Goal: Information Seeking & Learning: Learn about a topic

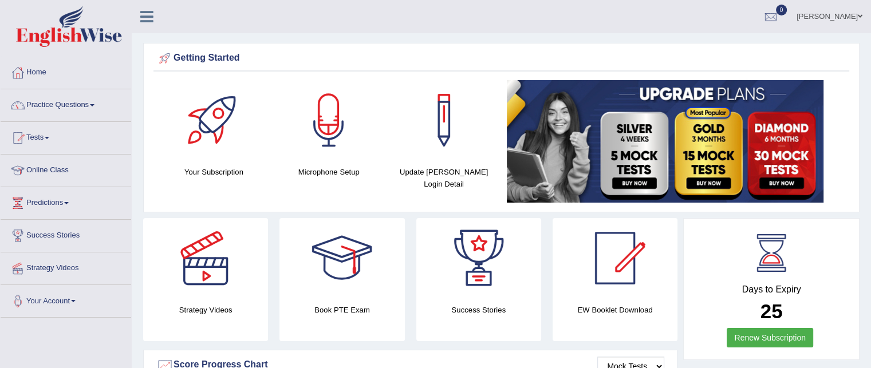
click at [65, 105] on link "Practice Questions" at bounding box center [66, 103] width 131 height 29
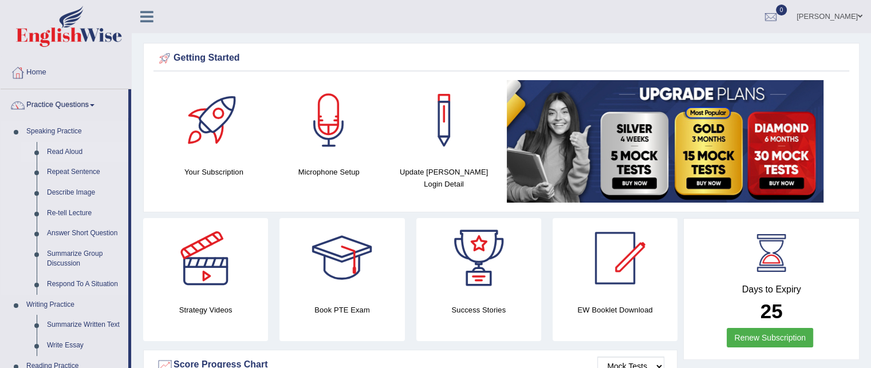
click at [76, 149] on link "Read Aloud" at bounding box center [85, 152] width 86 height 21
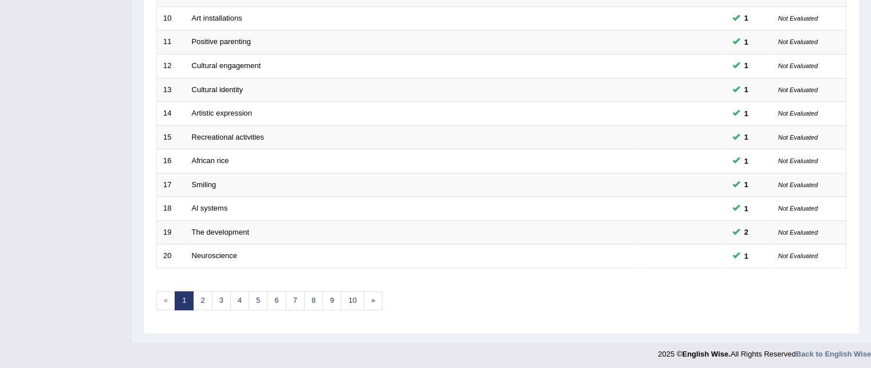
scroll to position [385, 0]
click at [305, 300] on link "8" at bounding box center [313, 302] width 19 height 19
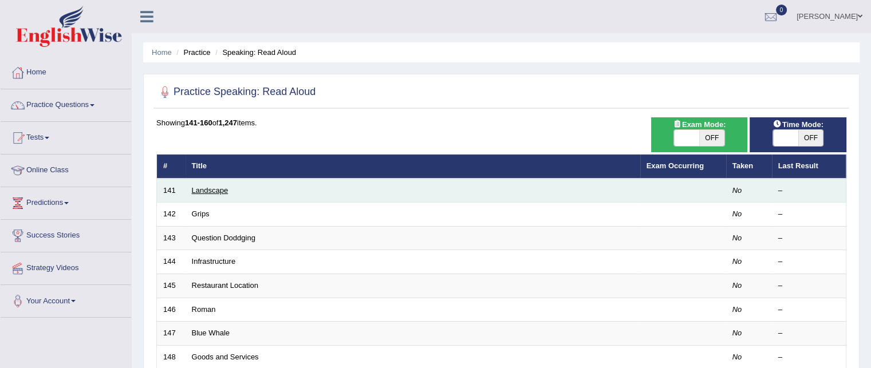
click at [209, 186] on link "Landscape" at bounding box center [210, 190] width 37 height 9
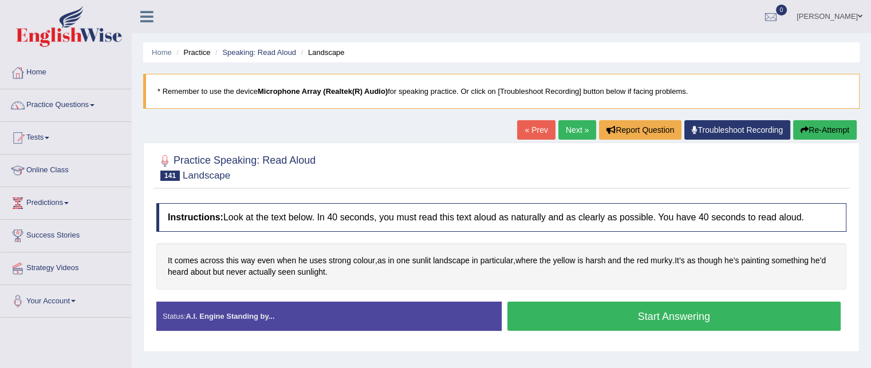
click at [677, 317] on button "Start Answering" at bounding box center [674, 316] width 334 height 29
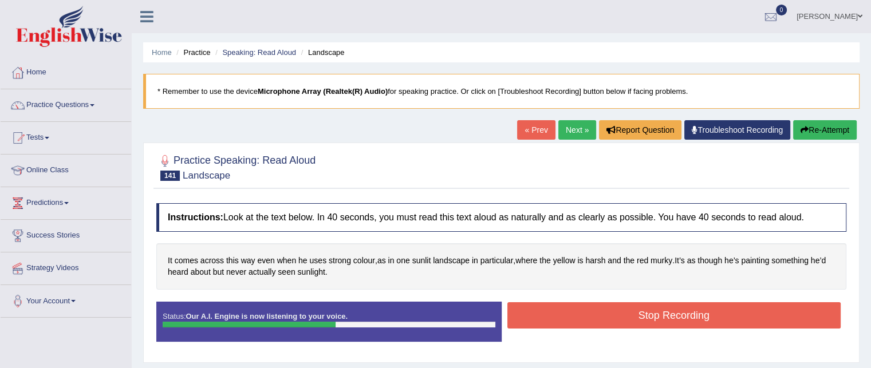
click at [677, 317] on button "Stop Recording" at bounding box center [674, 315] width 334 height 26
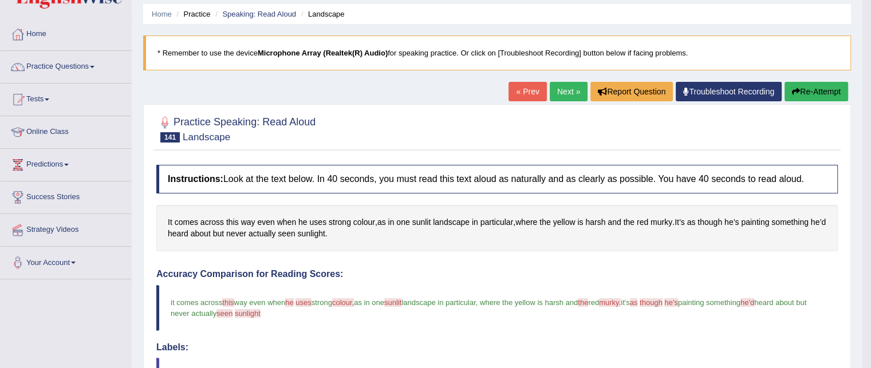
scroll to position [23, 0]
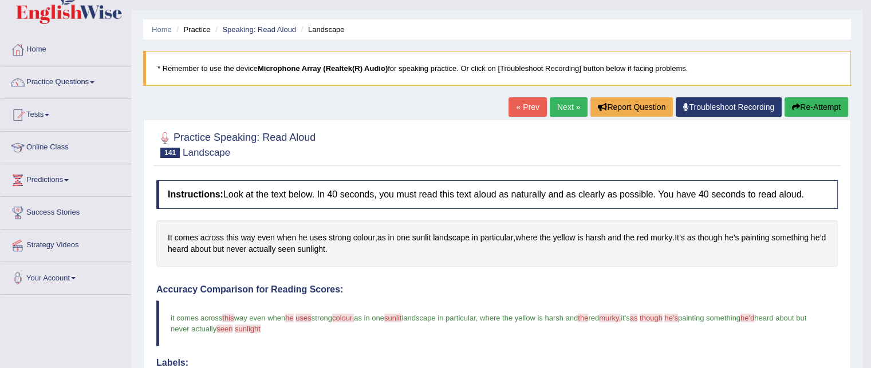
click at [569, 104] on link "Next »" at bounding box center [569, 106] width 38 height 19
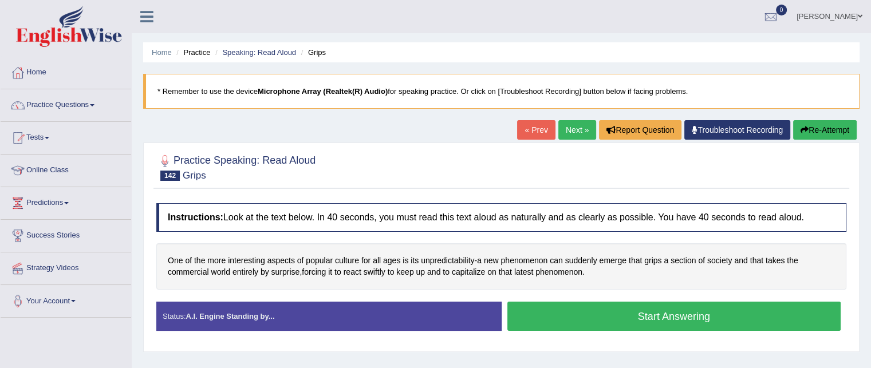
click at [646, 315] on button "Start Answering" at bounding box center [674, 316] width 334 height 29
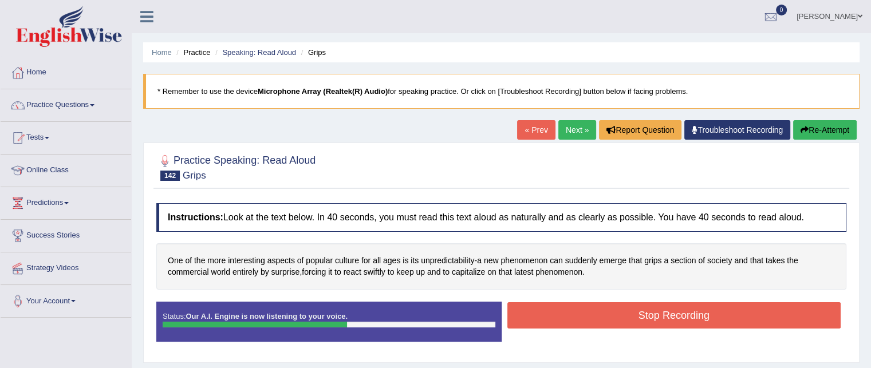
click at [646, 315] on button "Stop Recording" at bounding box center [674, 315] width 334 height 26
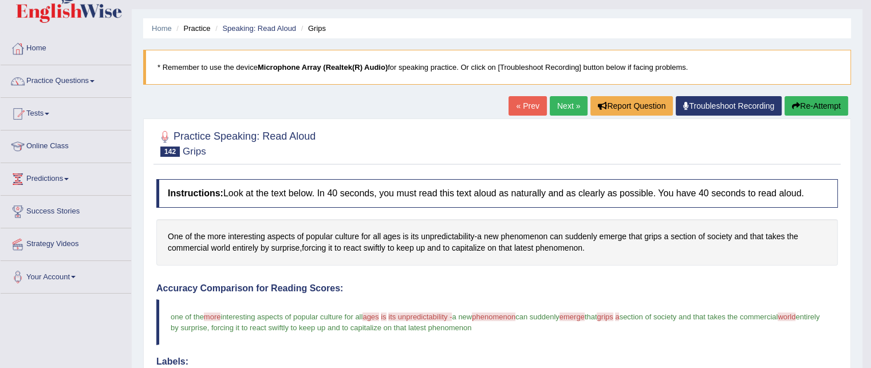
scroll to position [23, 0]
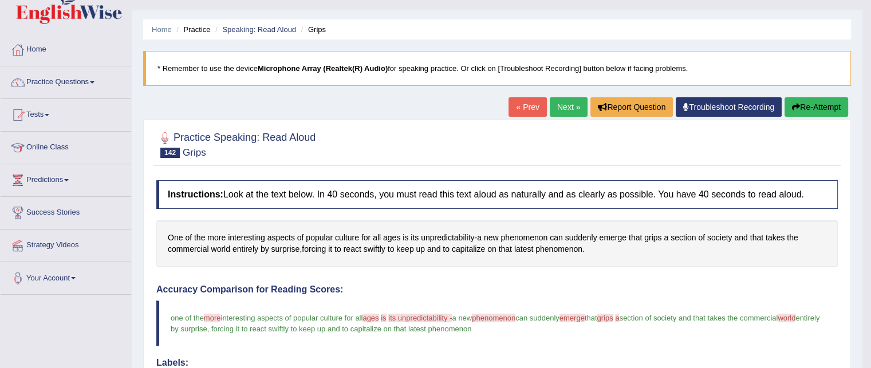
click at [569, 104] on link "Next »" at bounding box center [569, 106] width 38 height 19
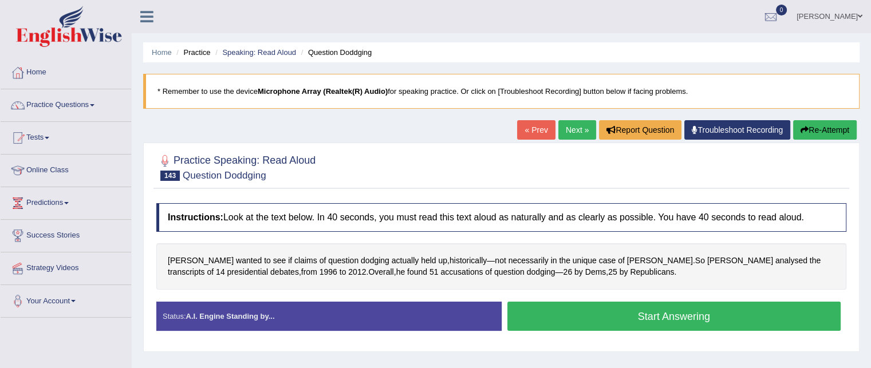
click at [633, 313] on button "Start Answering" at bounding box center [674, 316] width 334 height 29
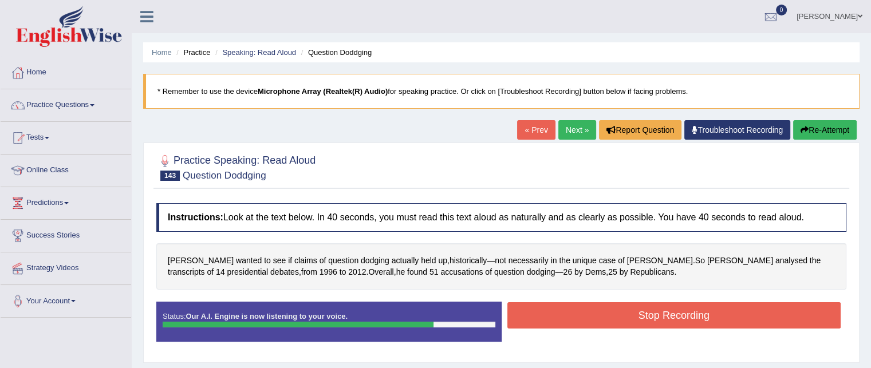
click at [633, 313] on button "Stop Recording" at bounding box center [674, 315] width 334 height 26
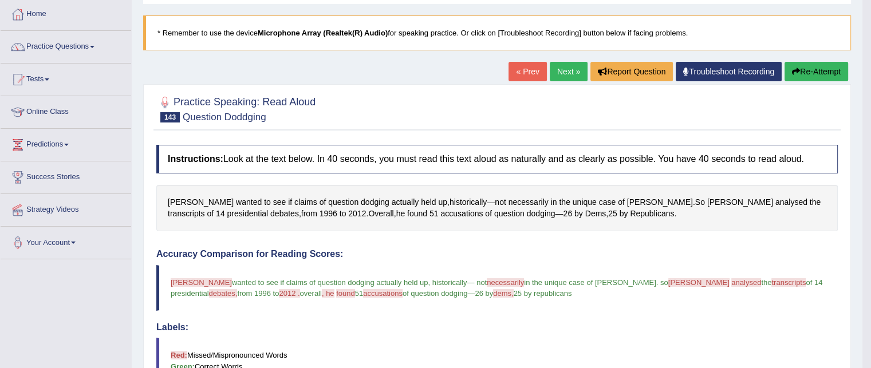
scroll to position [35, 0]
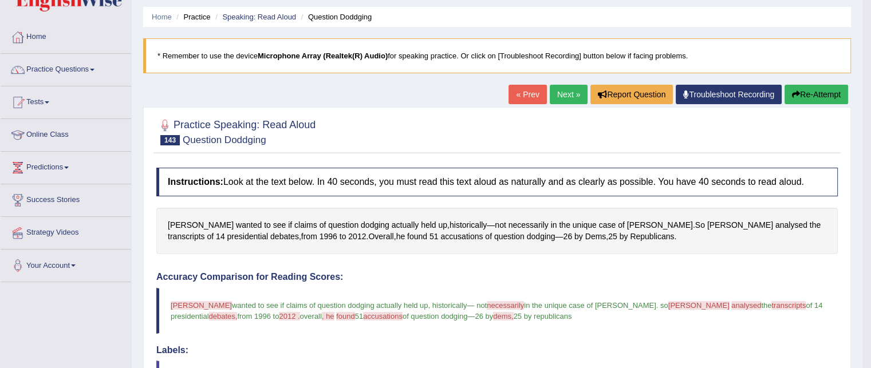
click at [564, 94] on link "Next »" at bounding box center [569, 94] width 38 height 19
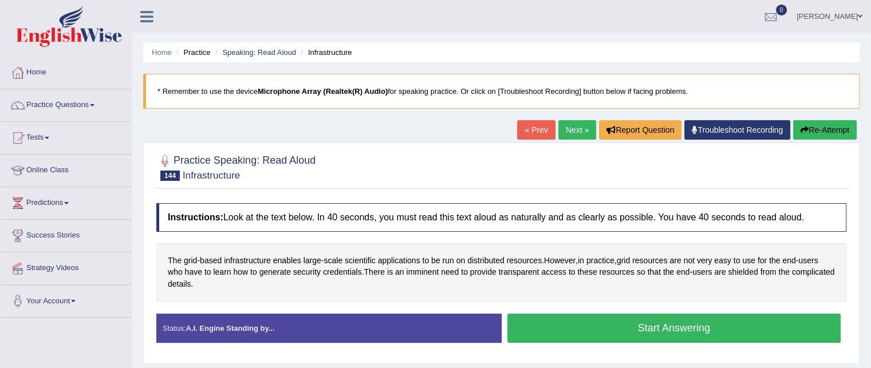
click at [616, 321] on button "Start Answering" at bounding box center [674, 328] width 334 height 29
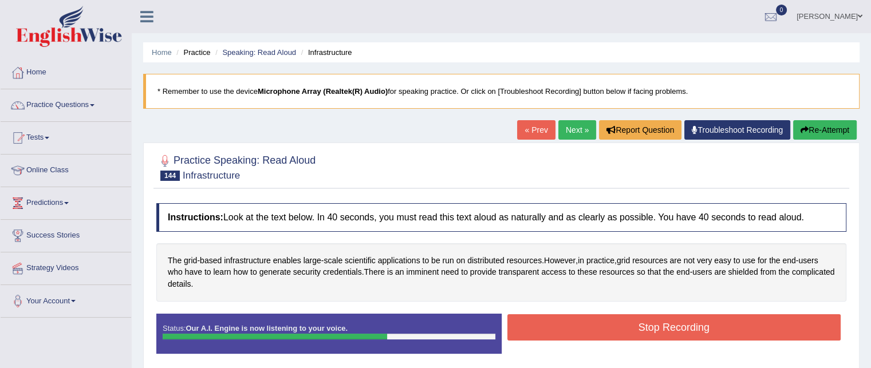
click at [616, 321] on button "Stop Recording" at bounding box center [674, 327] width 334 height 26
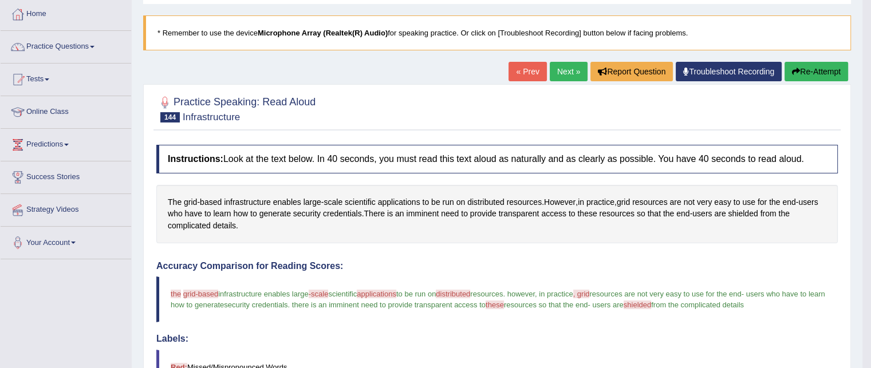
scroll to position [47, 0]
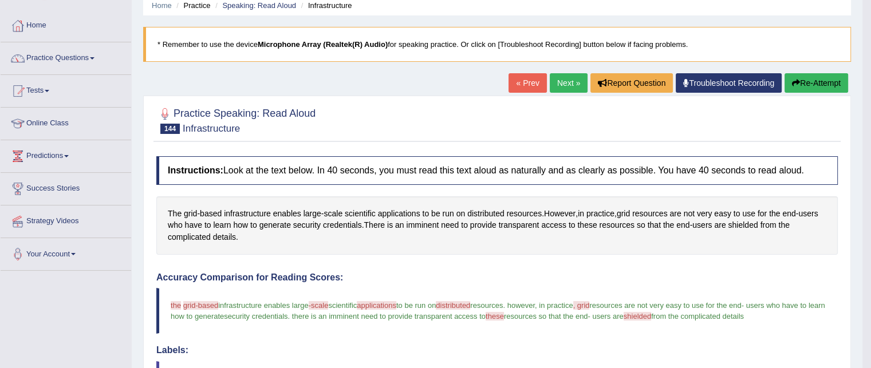
click at [562, 78] on link "Next »" at bounding box center [569, 82] width 38 height 19
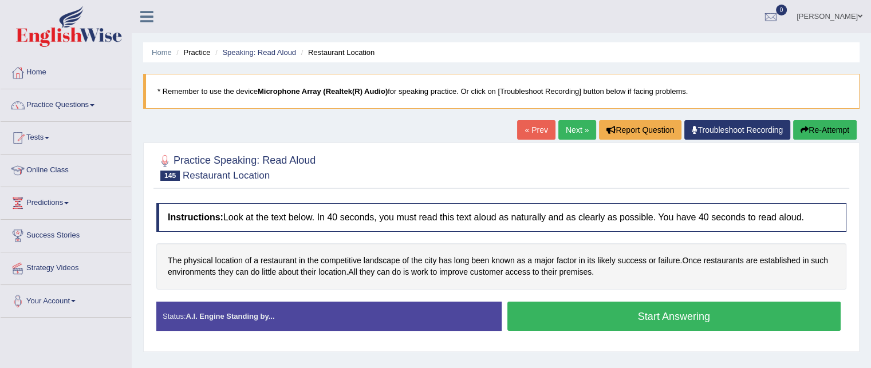
click at [661, 312] on button "Start Answering" at bounding box center [674, 316] width 334 height 29
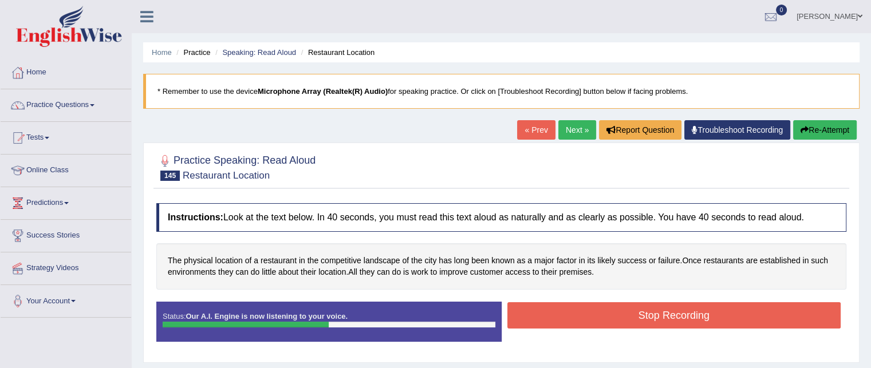
click at [661, 312] on button "Stop Recording" at bounding box center [674, 315] width 334 height 26
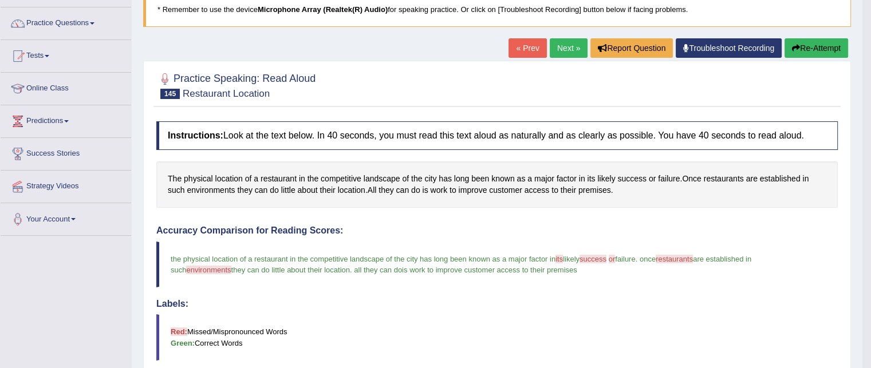
scroll to position [69, 0]
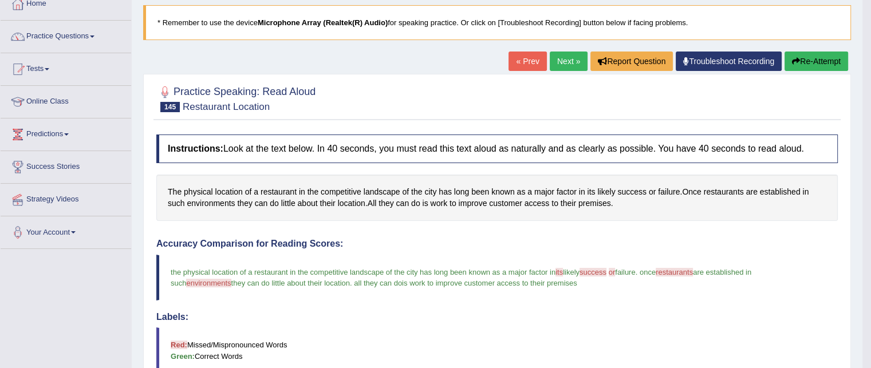
click at [565, 61] on link "Next »" at bounding box center [569, 61] width 38 height 19
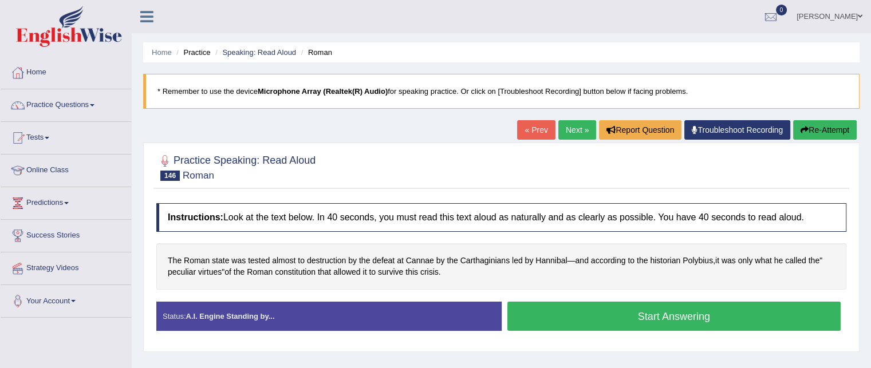
click at [632, 313] on button "Start Answering" at bounding box center [674, 316] width 334 height 29
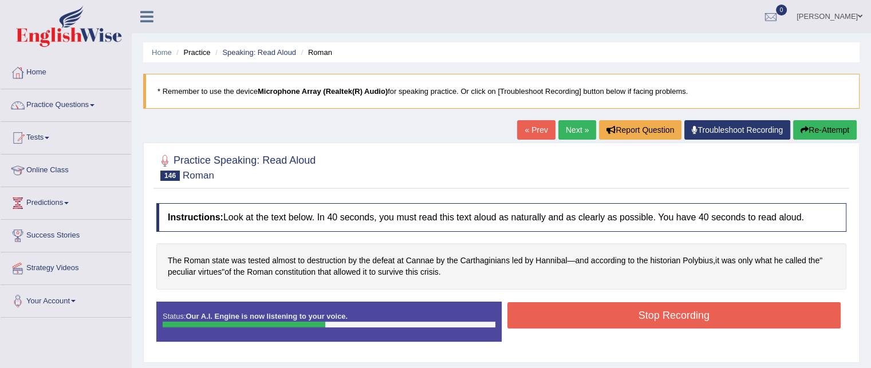
click at [632, 313] on button "Stop Recording" at bounding box center [674, 315] width 334 height 26
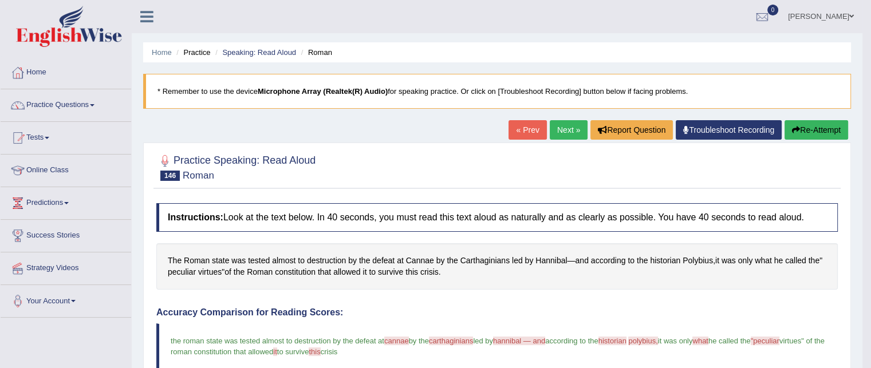
click at [58, 107] on link "Practice Questions" at bounding box center [66, 103] width 131 height 29
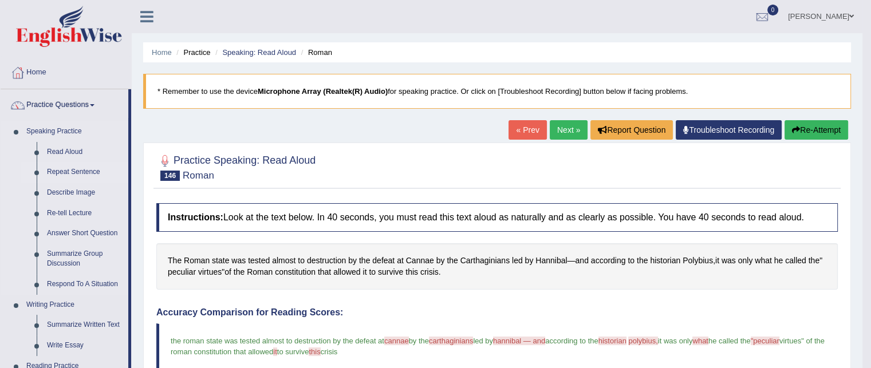
click at [64, 172] on link "Repeat Sentence" at bounding box center [85, 172] width 86 height 21
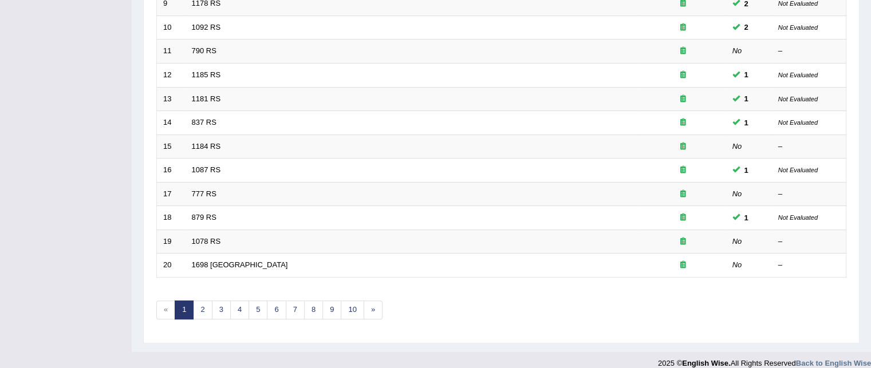
scroll to position [386, 0]
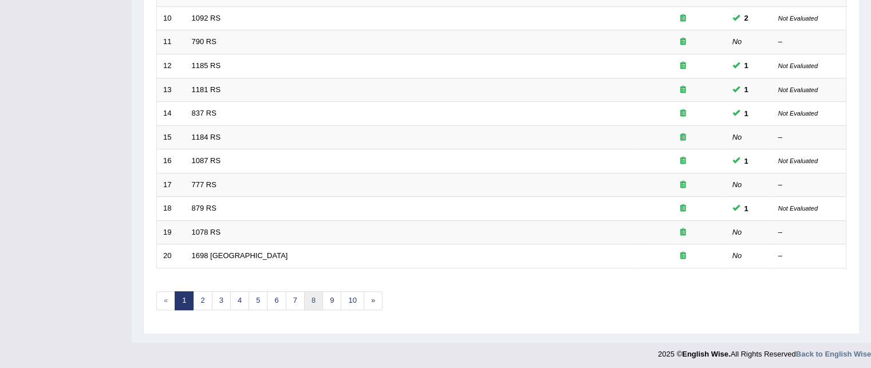
click at [307, 293] on link "8" at bounding box center [313, 300] width 19 height 19
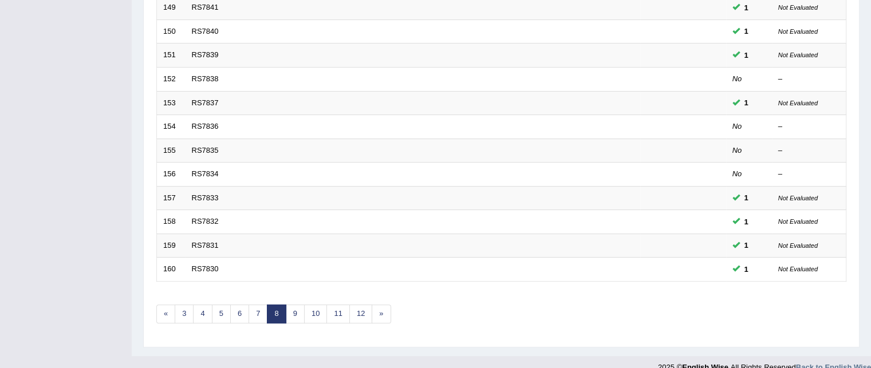
scroll to position [386, 0]
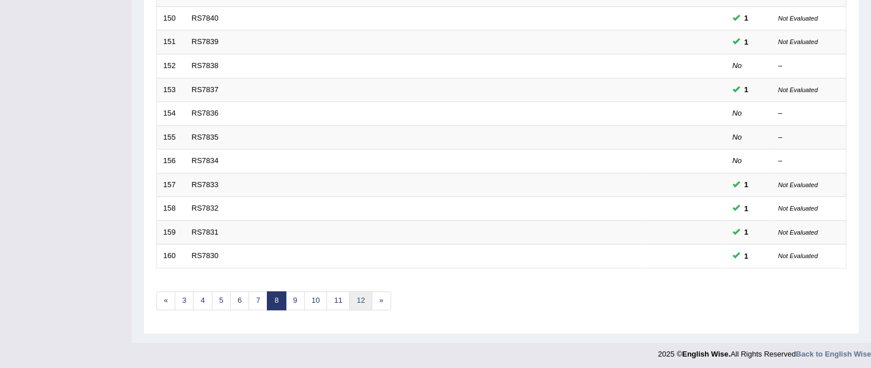
click at [353, 297] on link "12" at bounding box center [360, 300] width 23 height 19
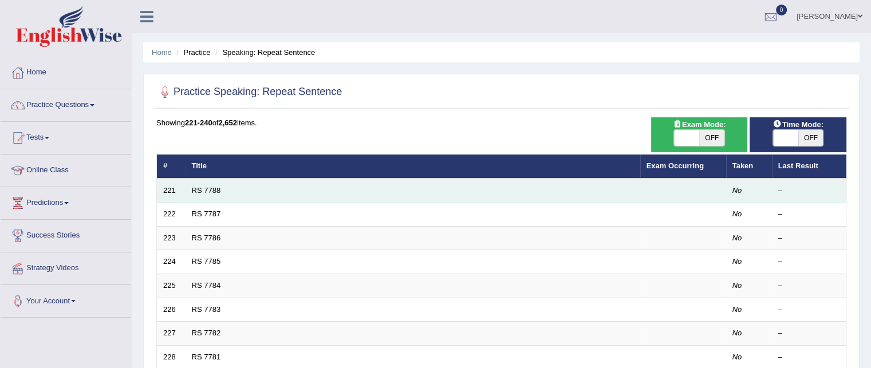
click at [206, 196] on td "RS 7788" at bounding box center [412, 191] width 455 height 24
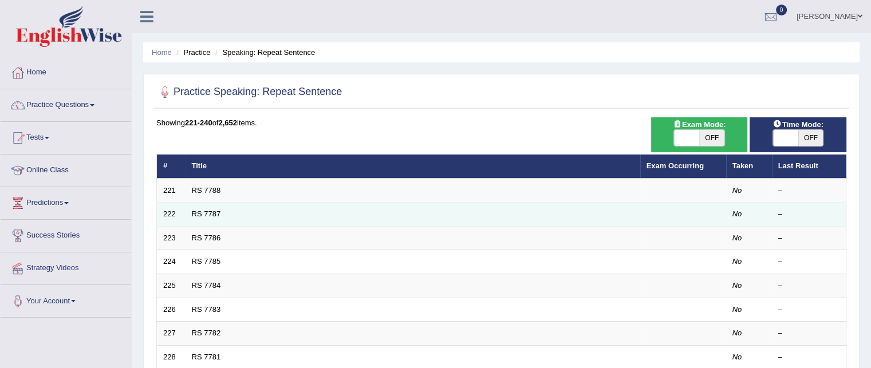
click at [274, 204] on td "RS 7787" at bounding box center [412, 215] width 455 height 24
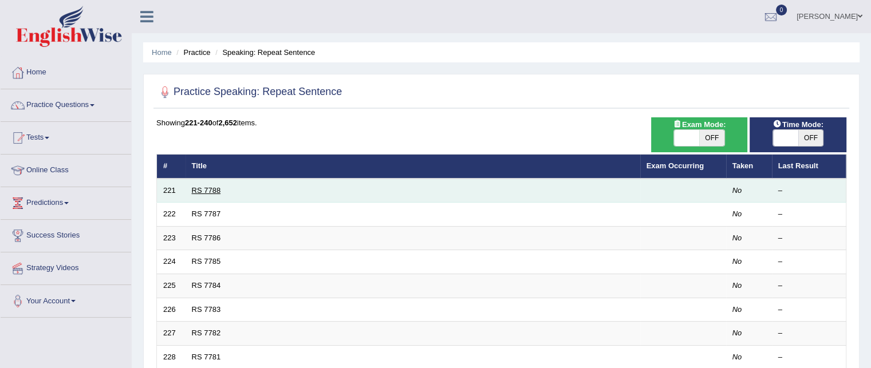
click at [207, 191] on link "RS 7788" at bounding box center [206, 190] width 29 height 9
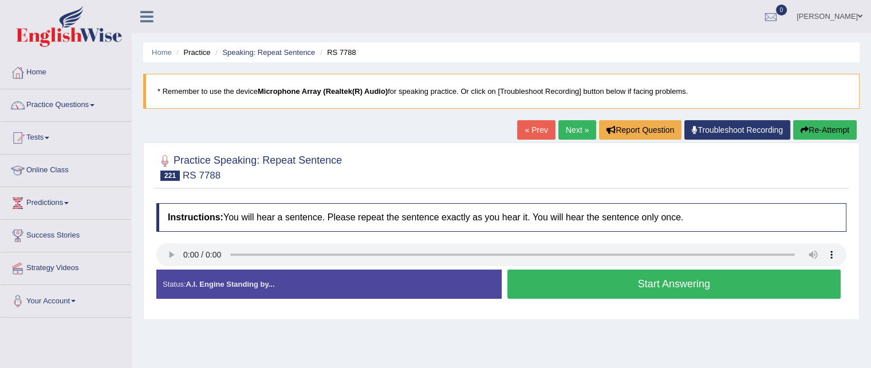
click at [633, 339] on div "Home Practice Speaking: Repeat Sentence RS 7788 * Remember to use the device Mi…" at bounding box center [501, 286] width 739 height 573
click at [538, 283] on button "Start Answering" at bounding box center [674, 284] width 334 height 29
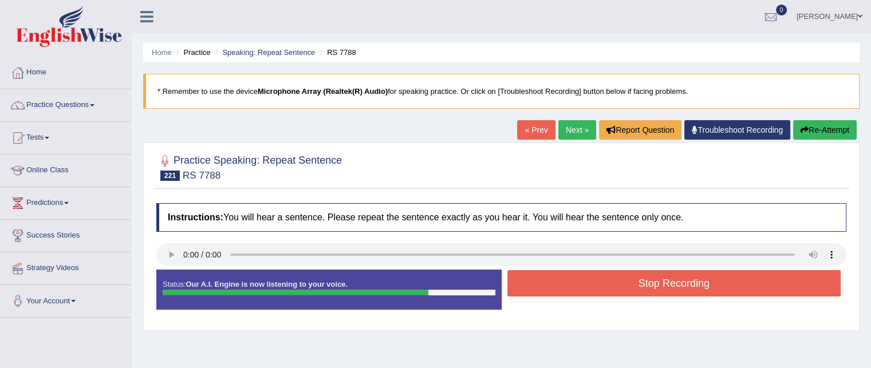
click at [538, 283] on button "Stop Recording" at bounding box center [674, 283] width 334 height 26
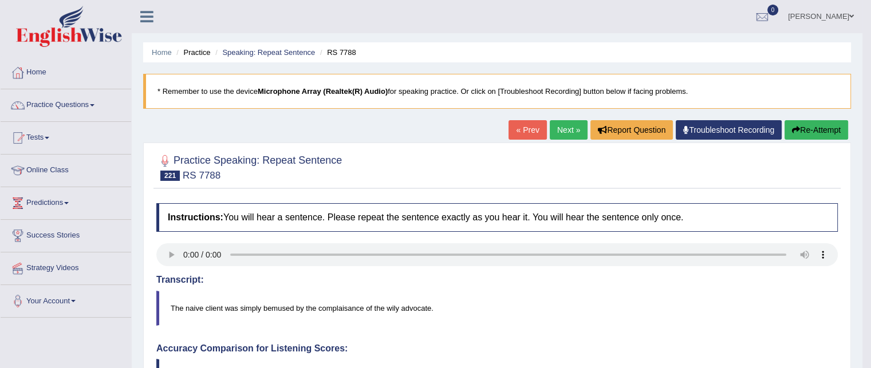
click at [566, 130] on link "Next »" at bounding box center [569, 129] width 38 height 19
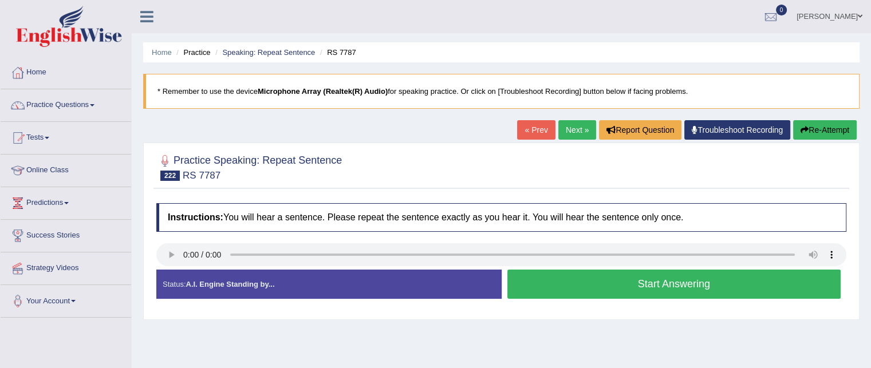
click at [594, 285] on button "Start Answering" at bounding box center [674, 284] width 334 height 29
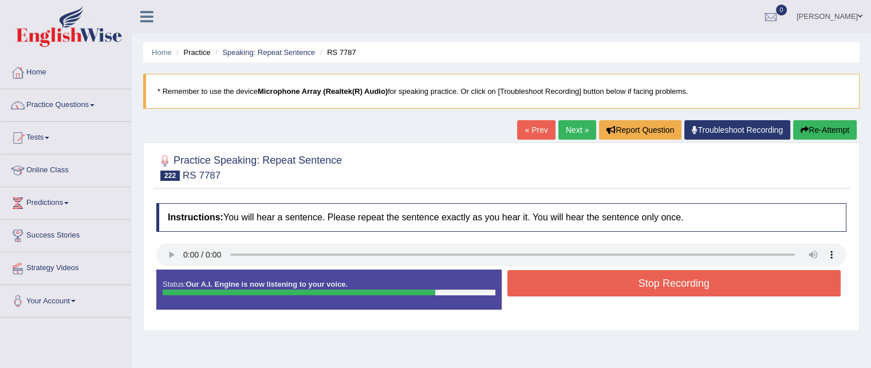
click at [594, 285] on button "Stop Recording" at bounding box center [674, 283] width 334 height 26
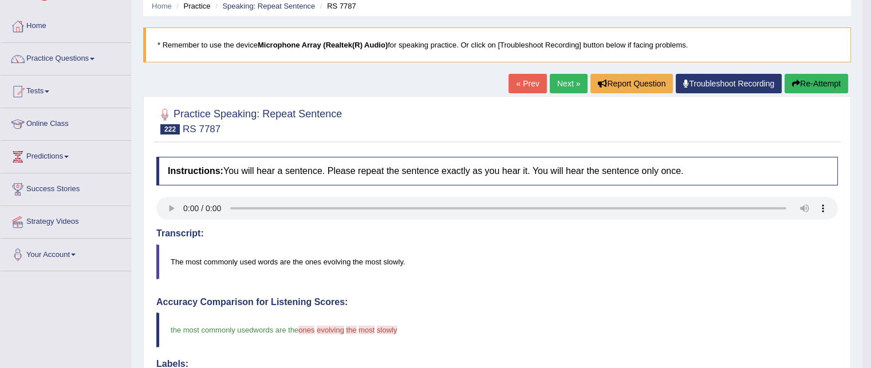
scroll to position [46, 0]
click at [556, 78] on link "Next »" at bounding box center [569, 83] width 38 height 19
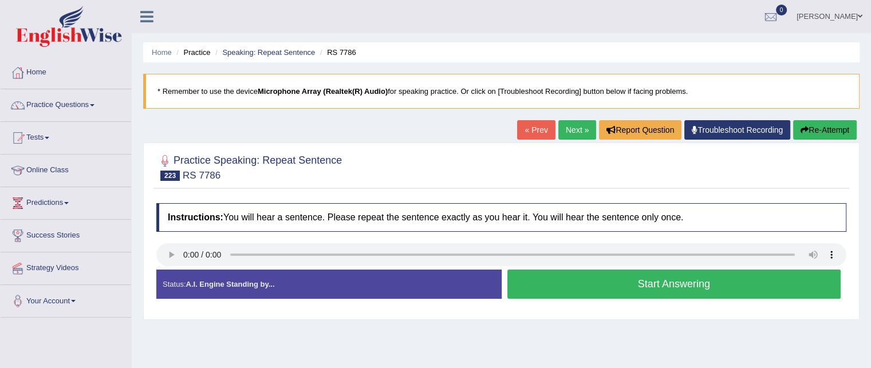
click at [684, 278] on button "Start Answering" at bounding box center [674, 284] width 334 height 29
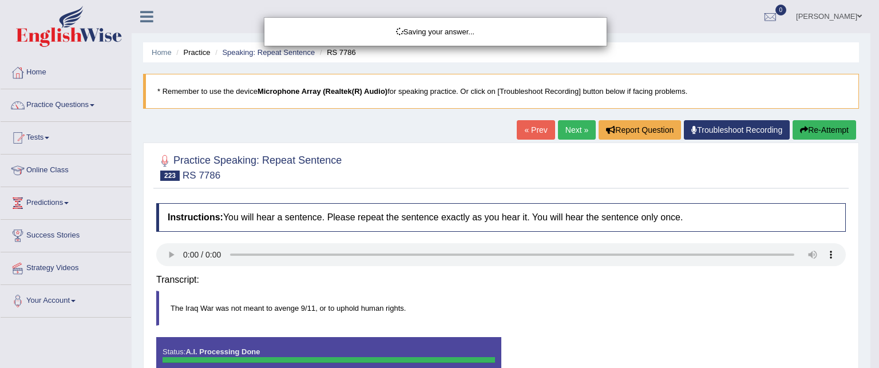
click at [697, 278] on div "Saving your answer..." at bounding box center [439, 184] width 879 height 368
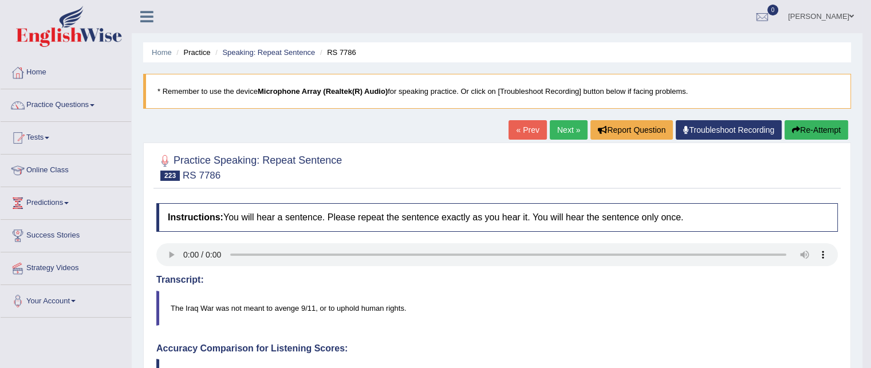
click at [560, 125] on link "Next »" at bounding box center [569, 129] width 38 height 19
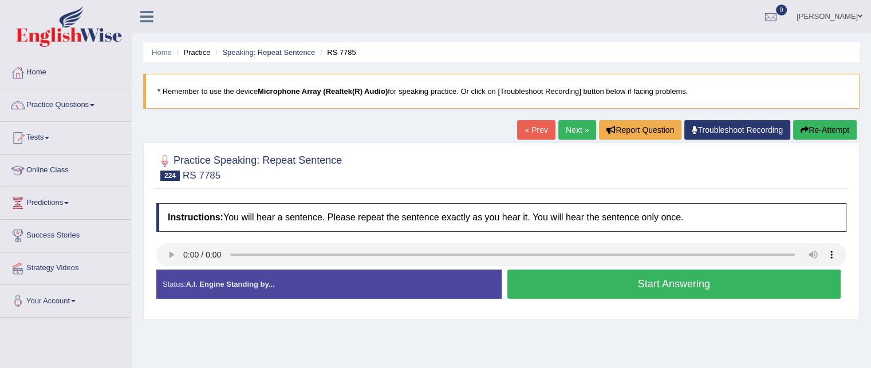
click at [664, 282] on button "Start Answering" at bounding box center [674, 284] width 334 height 29
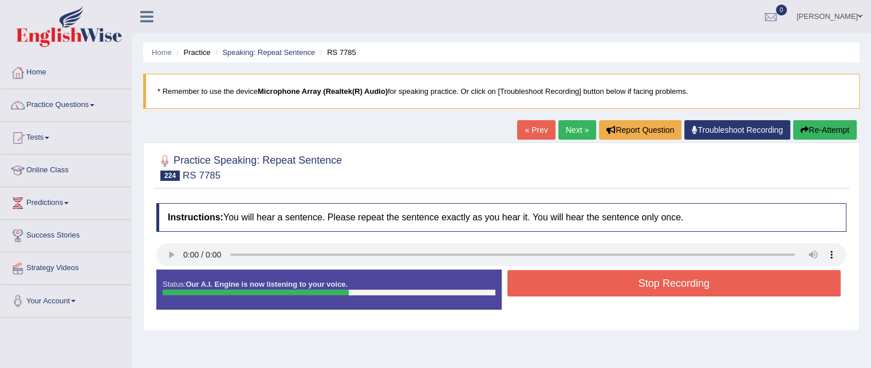
click at [664, 282] on button "Stop Recording" at bounding box center [674, 283] width 334 height 26
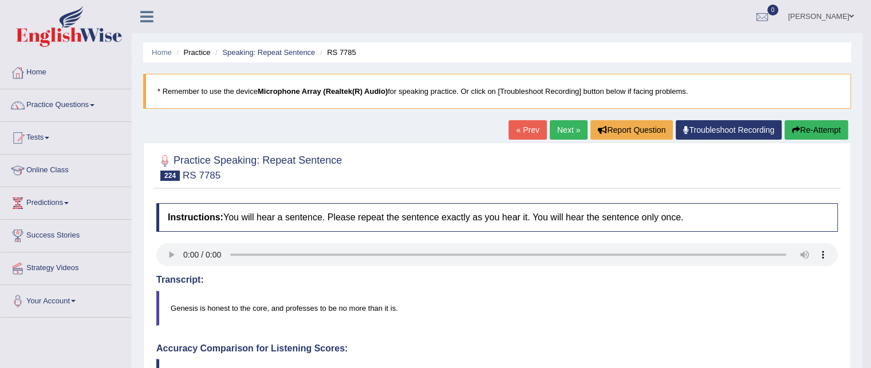
click at [566, 129] on link "Next »" at bounding box center [569, 129] width 38 height 19
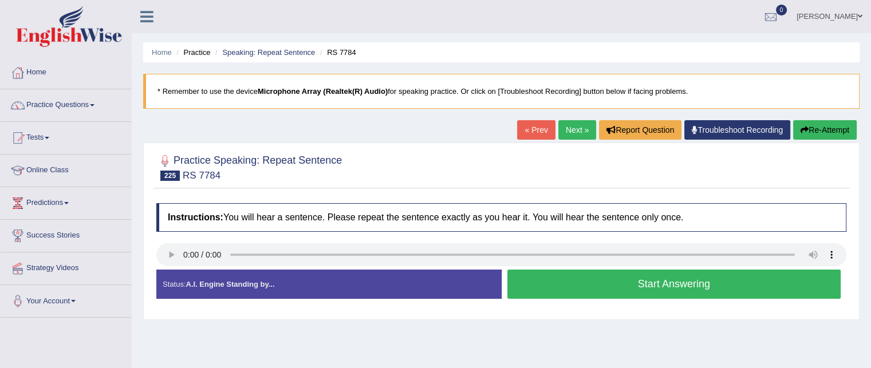
click at [576, 278] on button "Start Answering" at bounding box center [674, 284] width 334 height 29
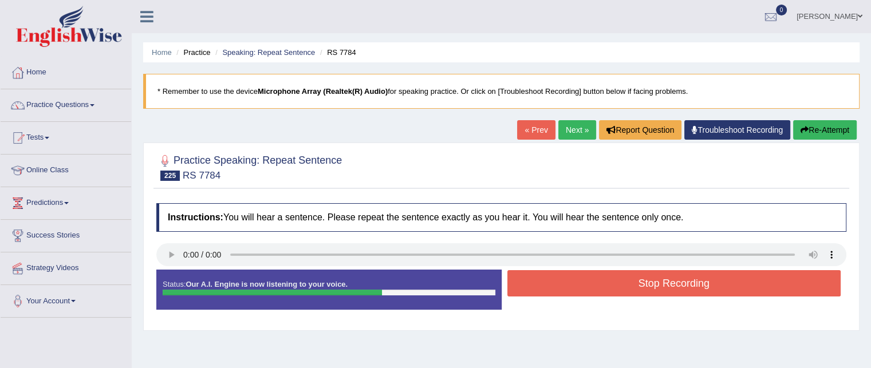
click at [576, 278] on button "Stop Recording" at bounding box center [674, 283] width 334 height 26
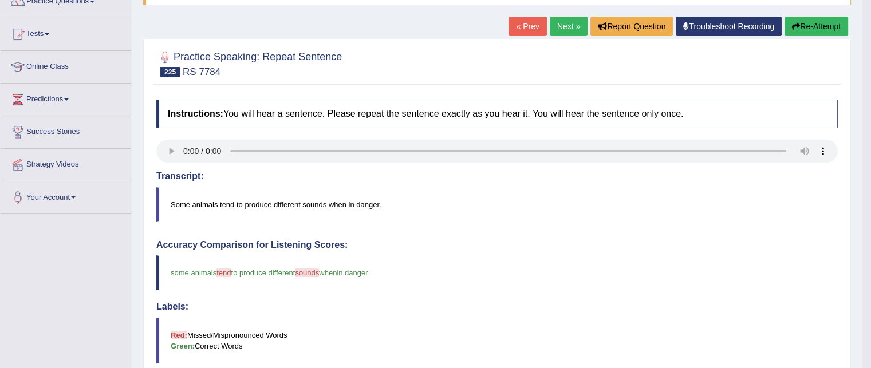
scroll to position [83, 0]
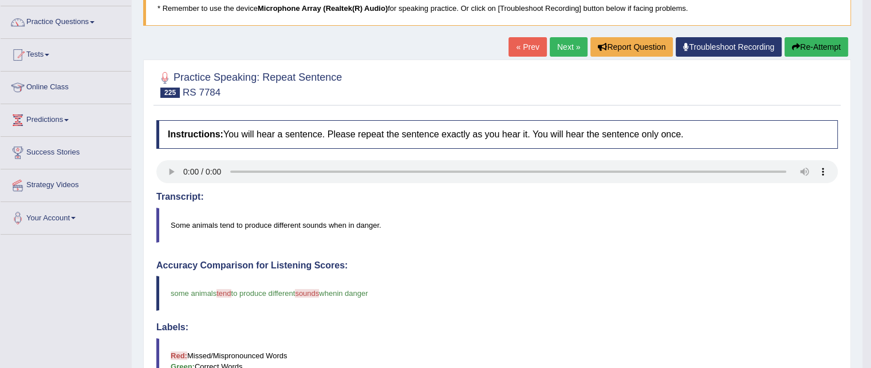
click at [818, 45] on button "Re-Attempt" at bounding box center [816, 46] width 64 height 19
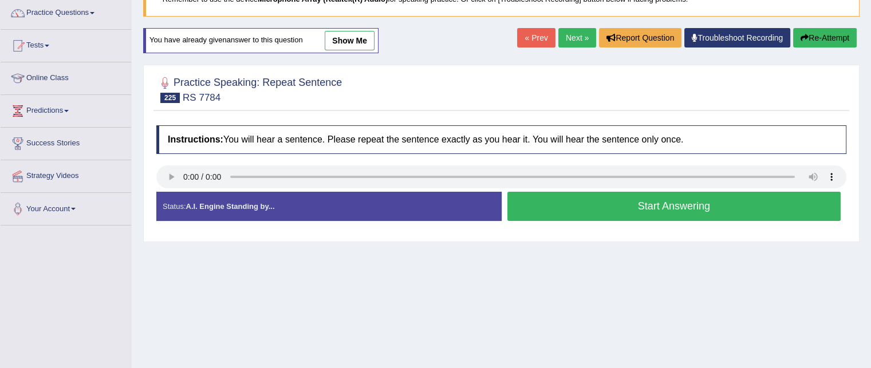
click at [615, 198] on button "Start Answering" at bounding box center [674, 206] width 334 height 29
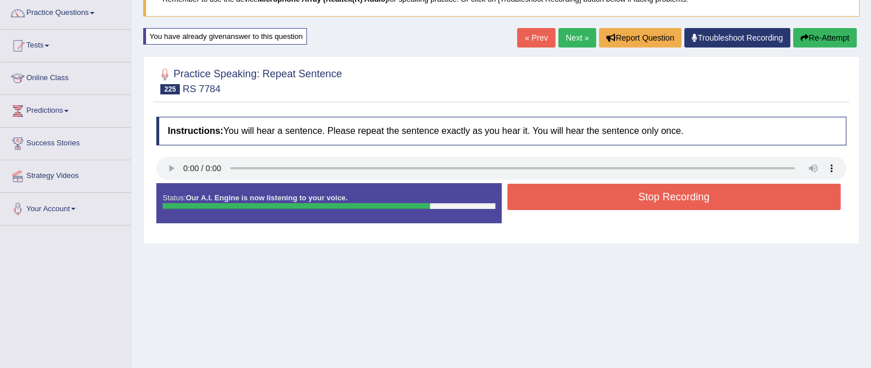
click at [615, 198] on button "Stop Recording" at bounding box center [674, 197] width 334 height 26
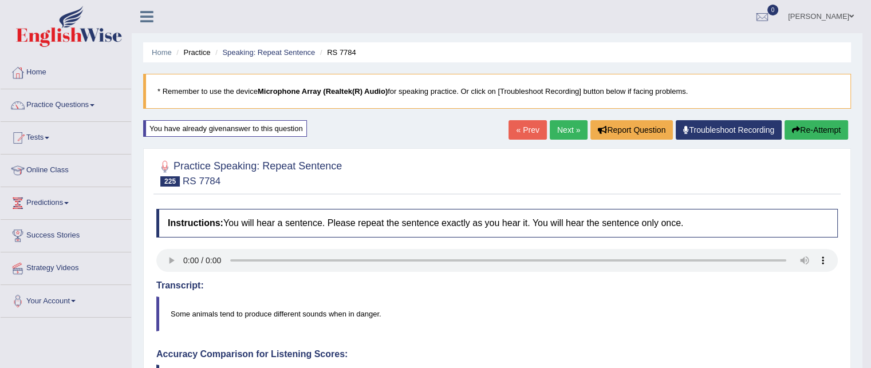
click at [575, 123] on link "Next »" at bounding box center [569, 129] width 38 height 19
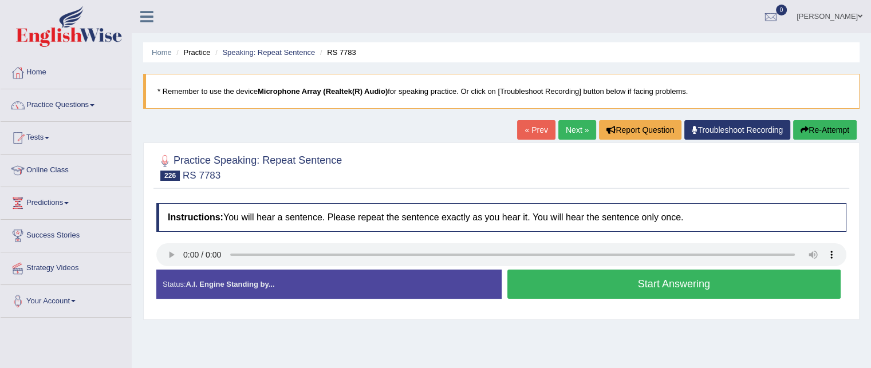
click at [664, 281] on button "Start Answering" at bounding box center [674, 284] width 334 height 29
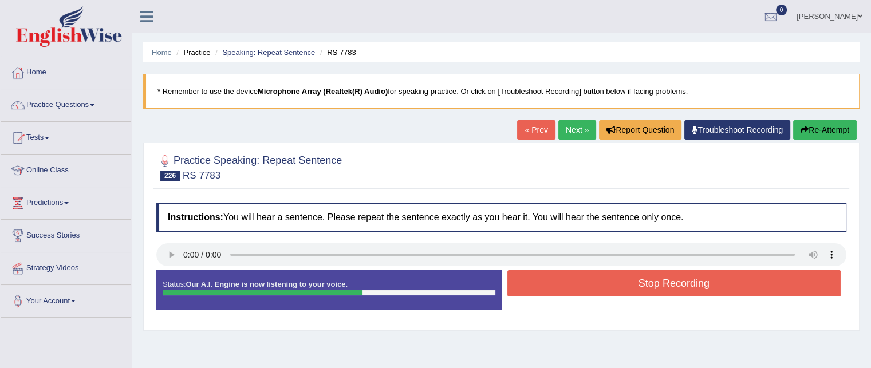
click at [664, 281] on button "Stop Recording" at bounding box center [674, 283] width 334 height 26
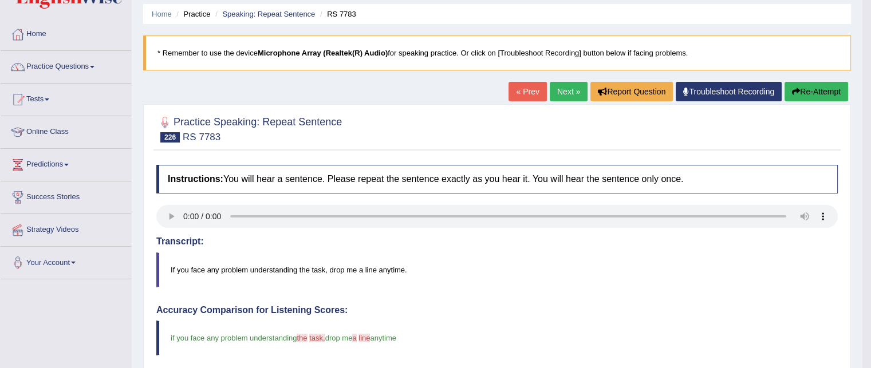
scroll to position [37, 0]
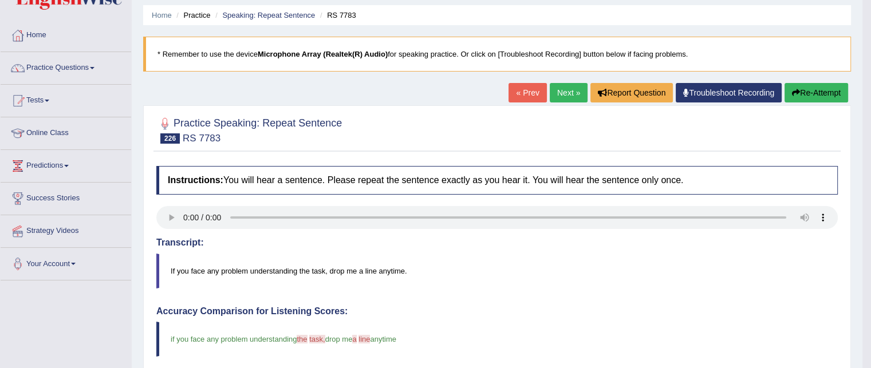
click at [559, 89] on link "Next »" at bounding box center [569, 92] width 38 height 19
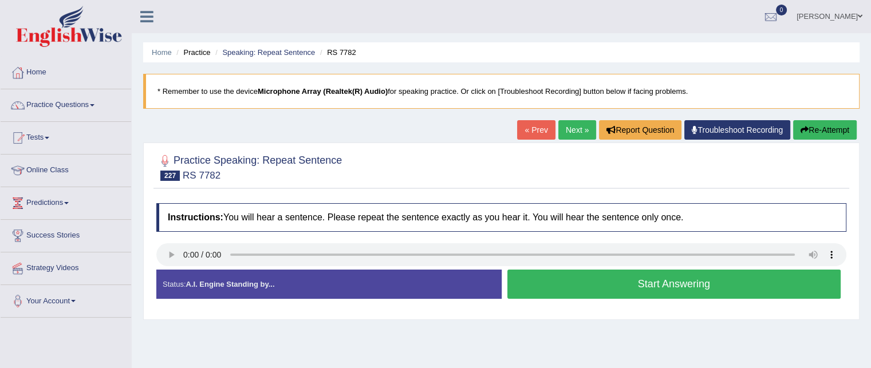
click at [606, 279] on button "Start Answering" at bounding box center [674, 284] width 334 height 29
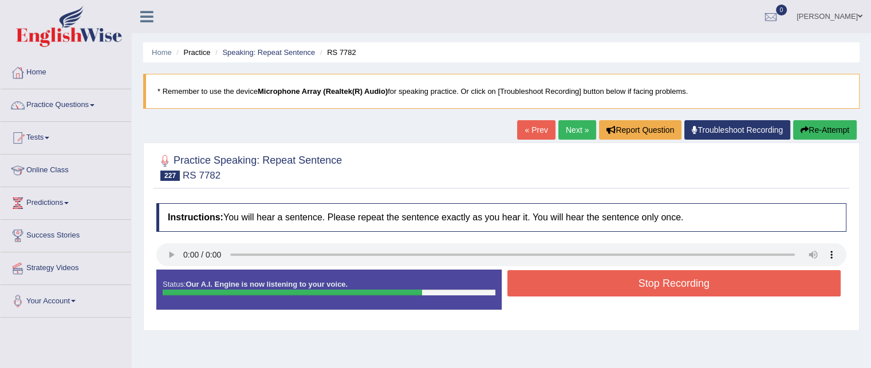
click at [606, 279] on button "Stop Recording" at bounding box center [674, 283] width 334 height 26
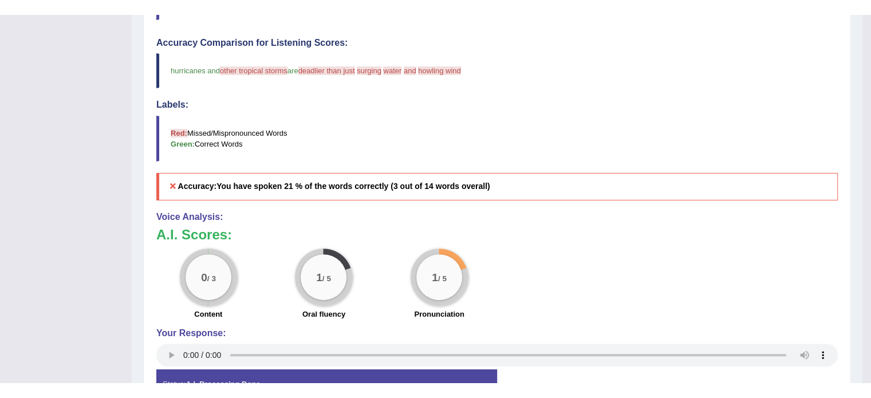
scroll to position [344, 0]
